Goal: Use online tool/utility

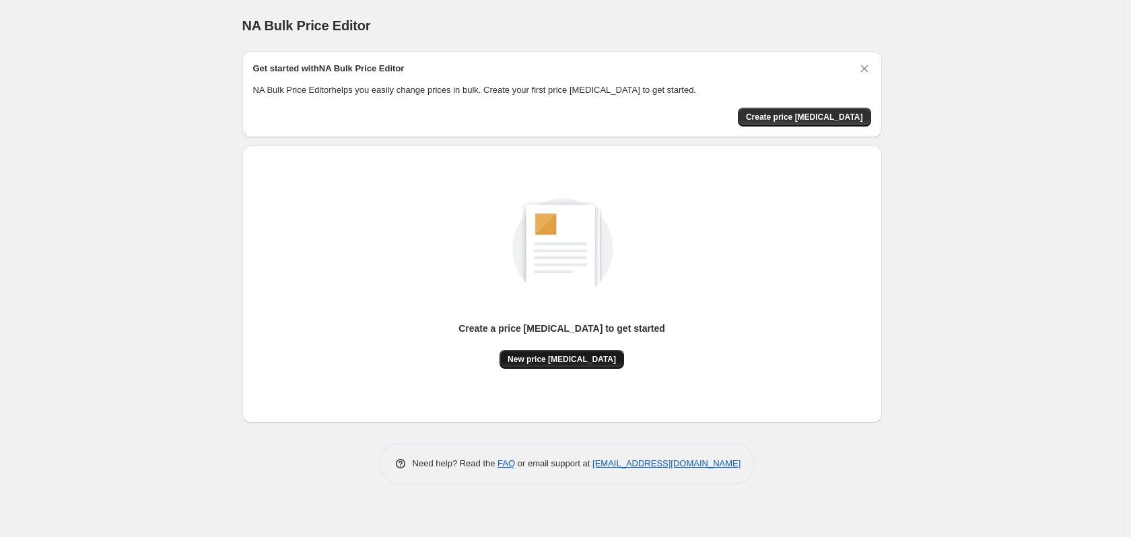
click at [570, 363] on span "New price [MEDICAL_DATA]" at bounding box center [561, 359] width 108 height 11
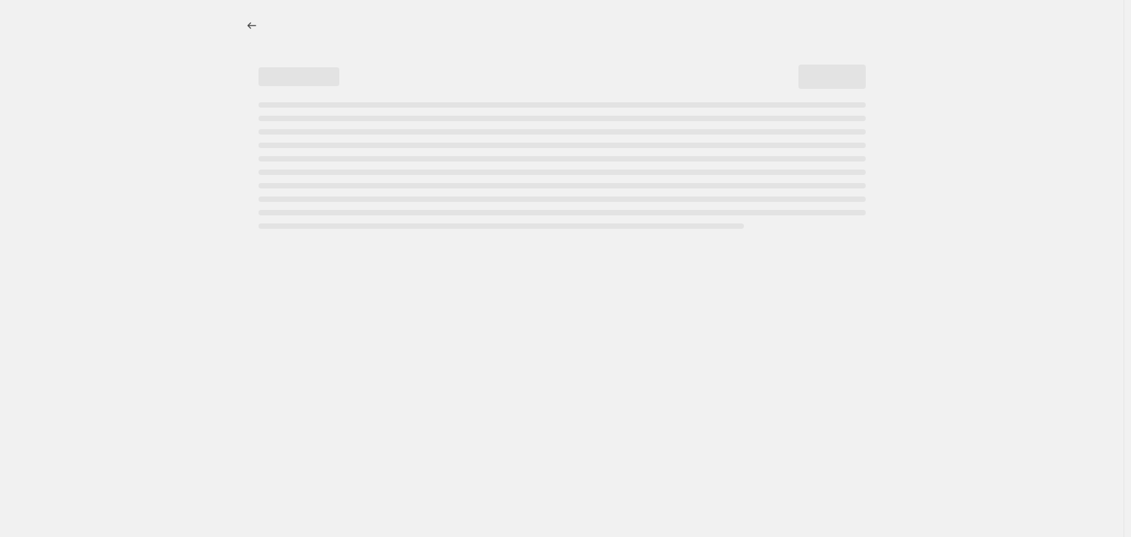
select select "percentage"
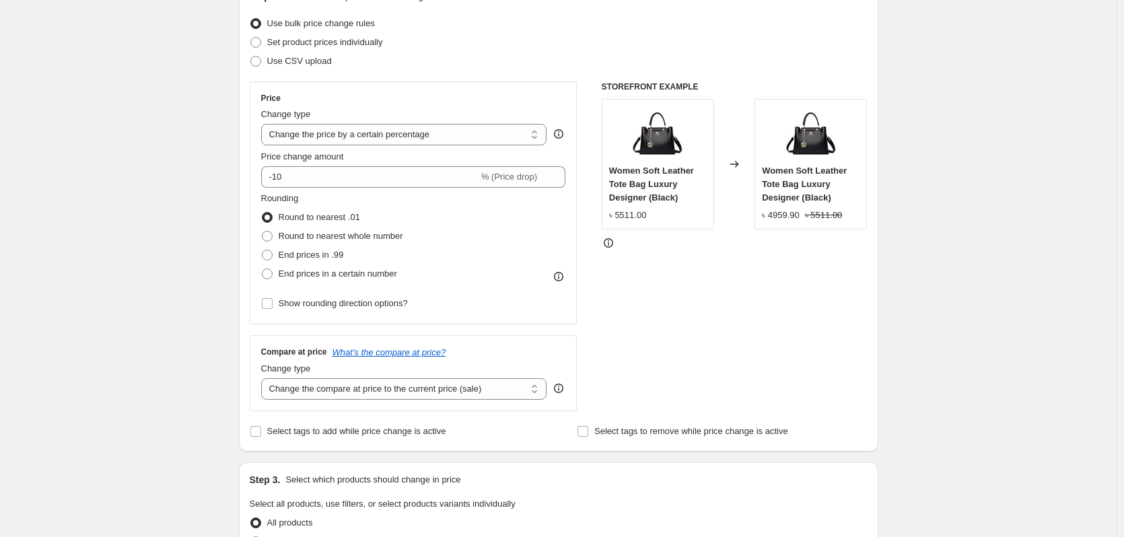
scroll to position [202, 0]
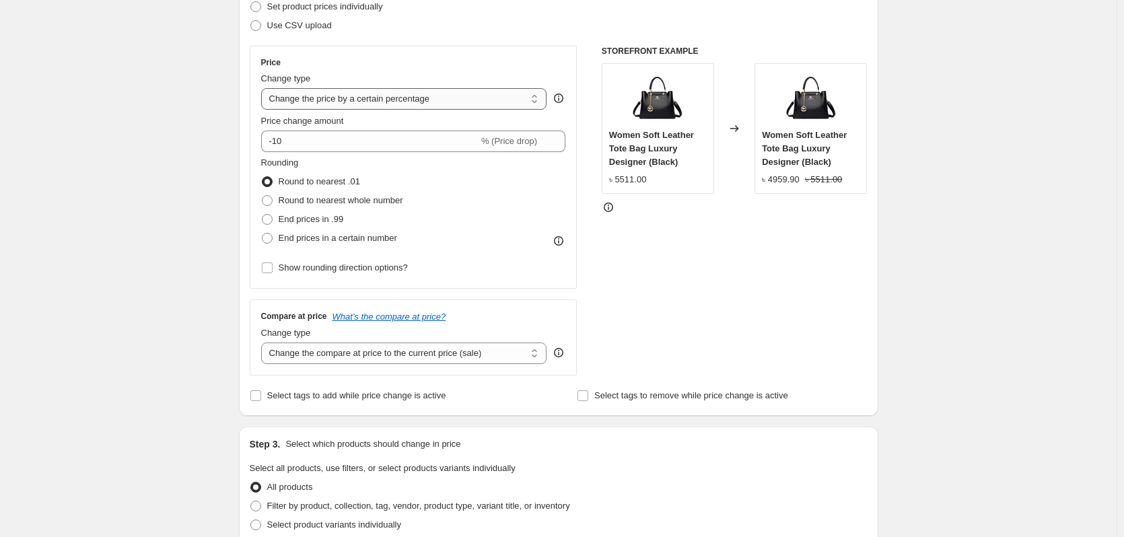
click at [478, 100] on select "Change the price to a certain amount Change the price by a certain amount Chang…" at bounding box center [404, 99] width 286 height 22
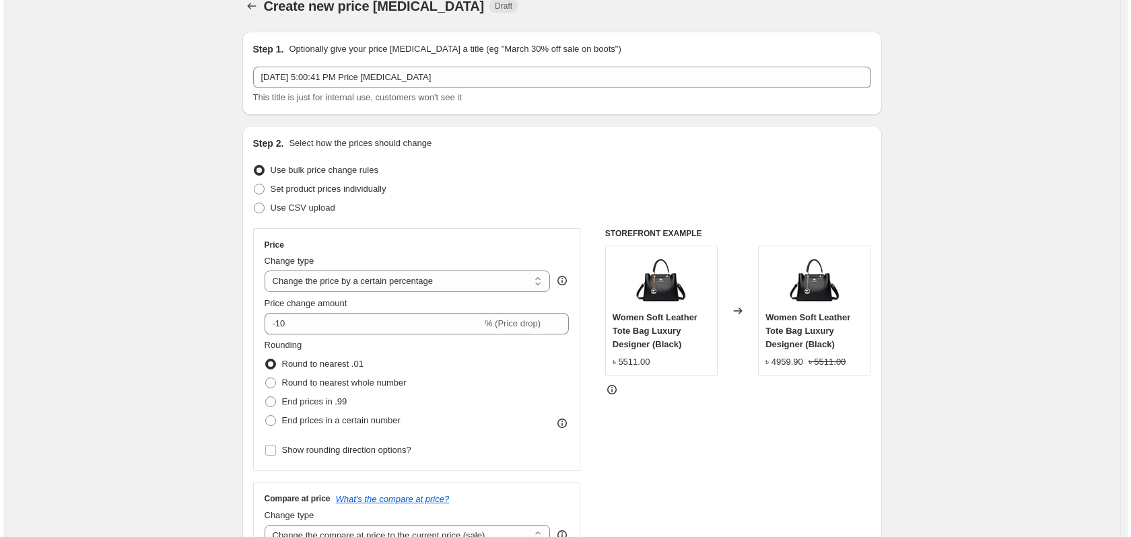
scroll to position [0, 0]
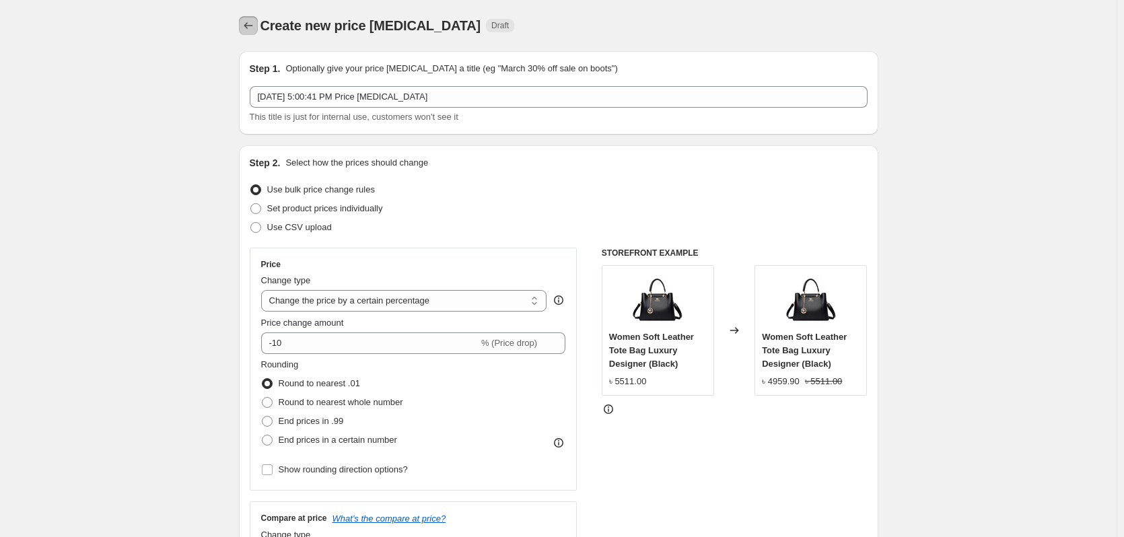
click at [247, 26] on icon "Price change jobs" at bounding box center [248, 25] width 13 height 13
